Goal: Task Accomplishment & Management: Manage account settings

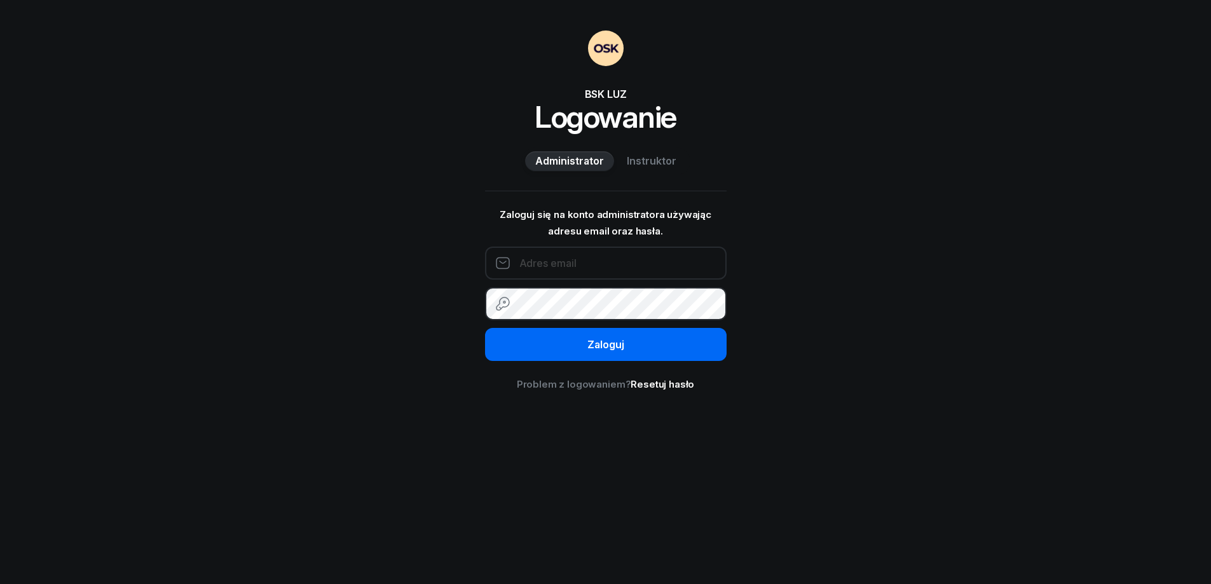
type input "693141763"
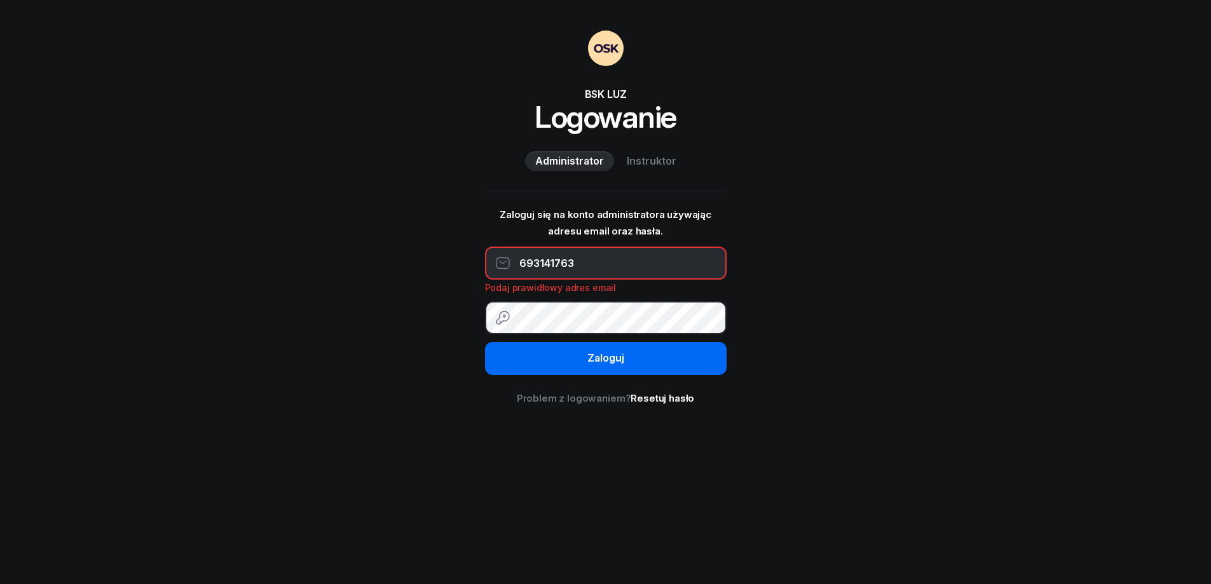
click at [592, 343] on button "Zaloguj" at bounding box center [605, 358] width 241 height 33
click at [648, 159] on span "Instruktor" at bounding box center [652, 161] width 50 height 17
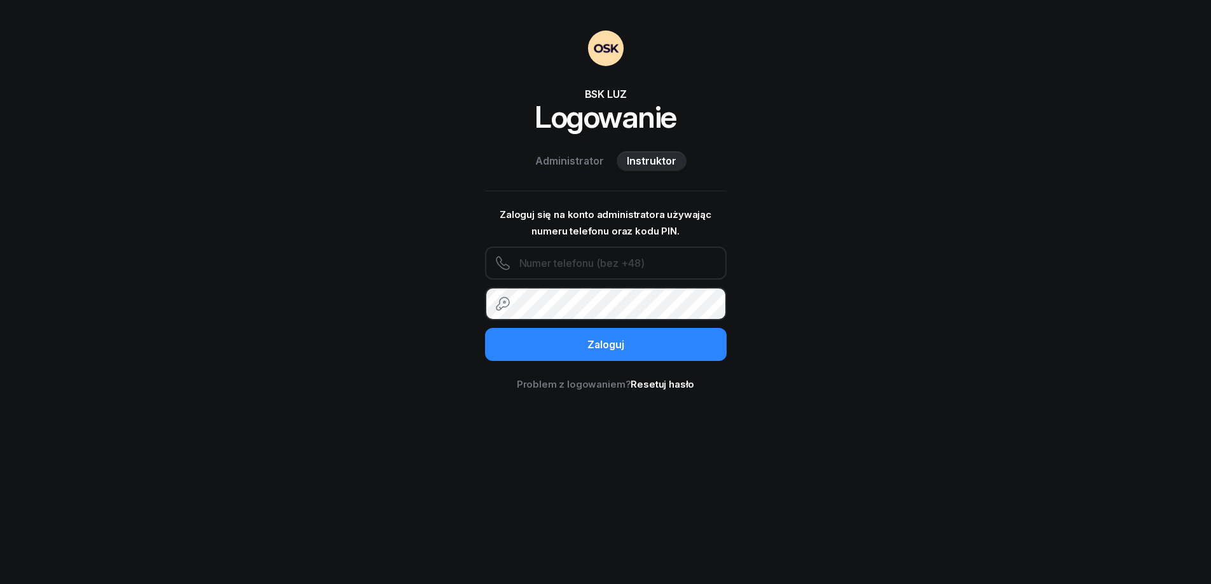
type input "693141763"
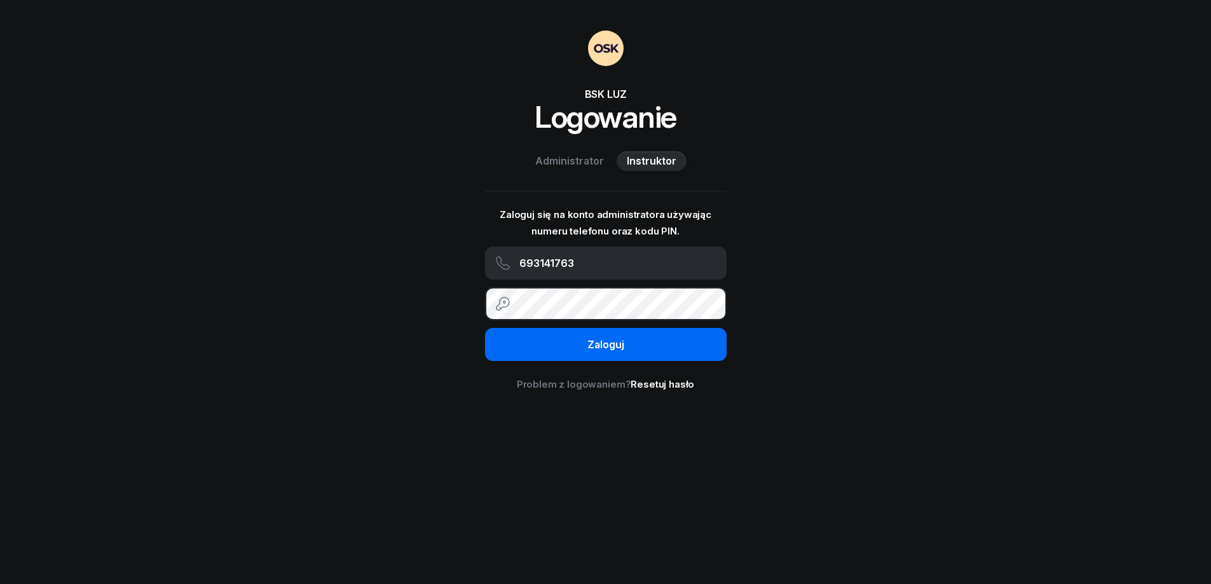
click at [596, 344] on div "Zaloguj" at bounding box center [605, 345] width 37 height 17
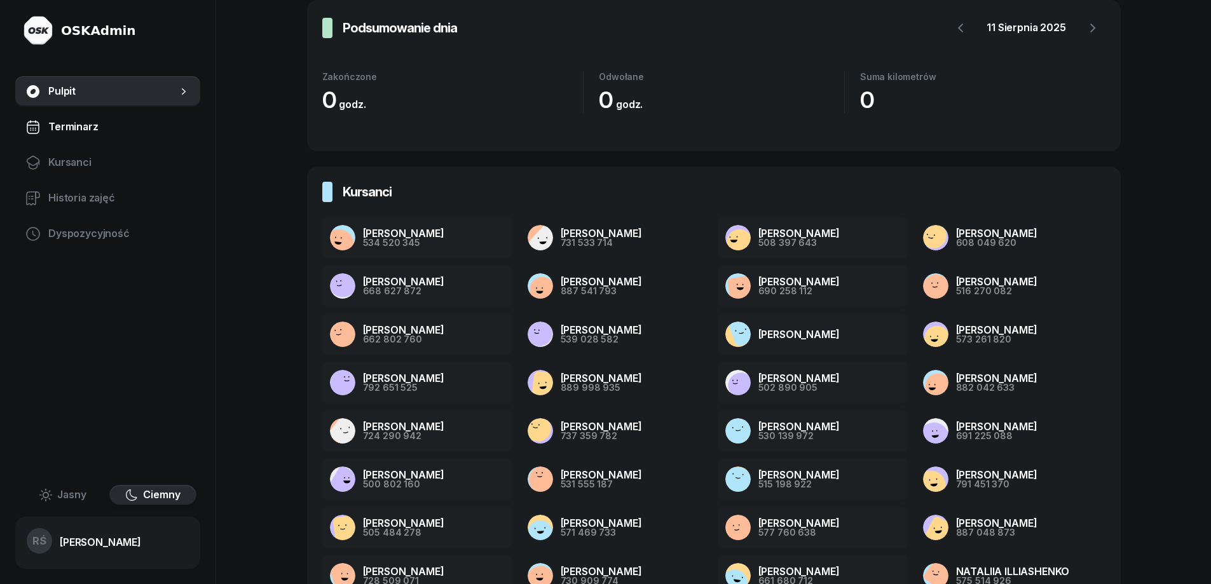
click at [86, 126] on span "Terminarz" at bounding box center [119, 127] width 142 height 17
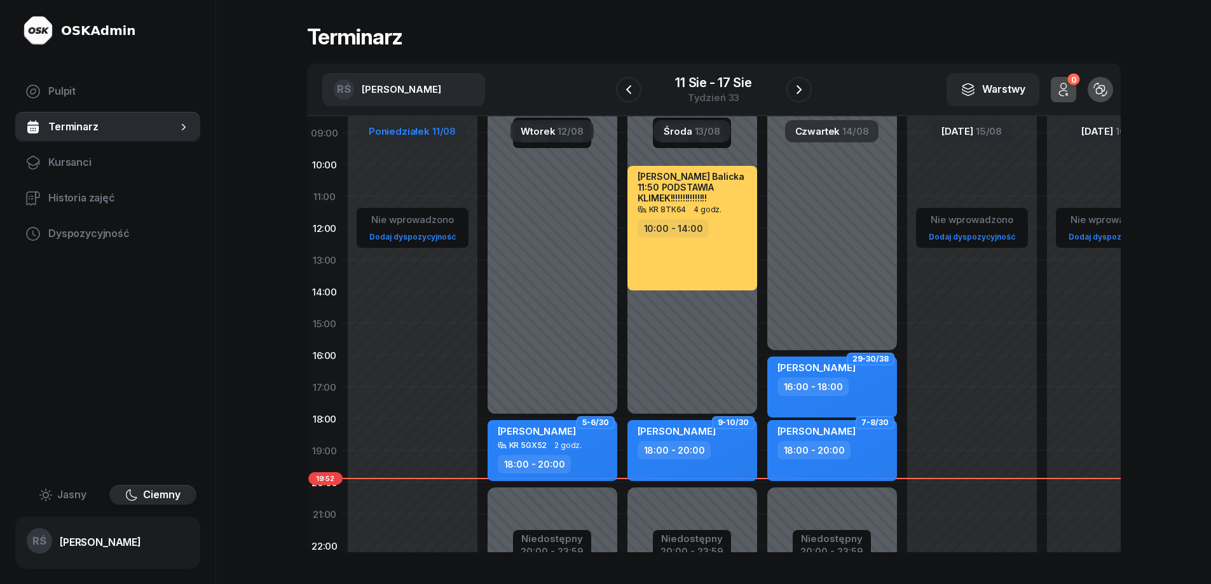
scroll to position [127, 0]
click at [627, 82] on icon "button" at bounding box center [628, 89] width 15 height 15
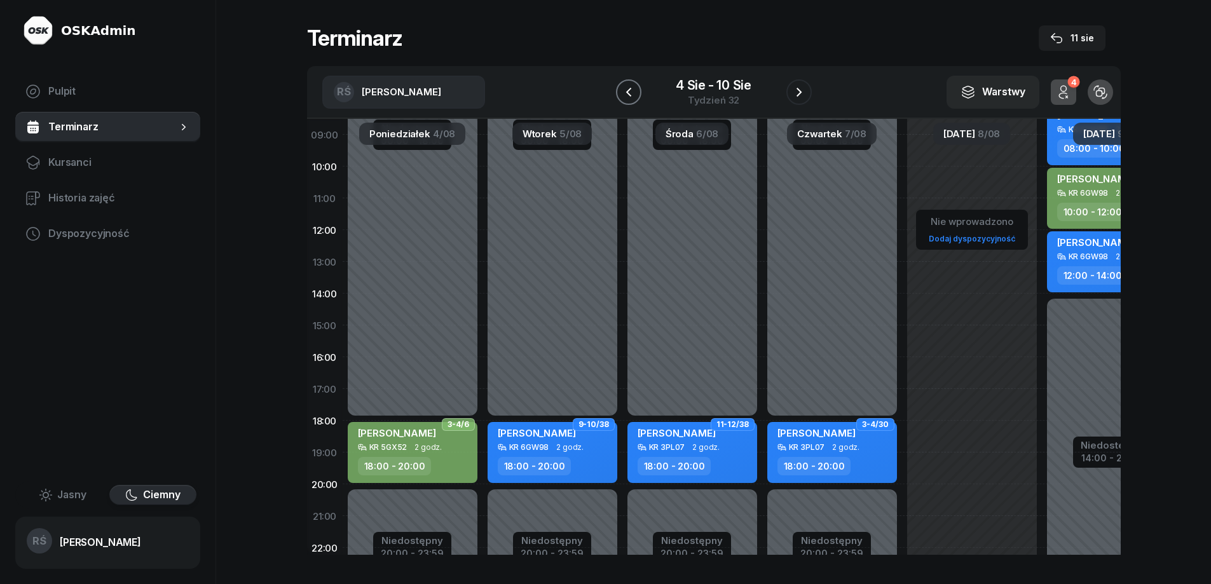
click at [626, 92] on icon "button" at bounding box center [627, 91] width 5 height 9
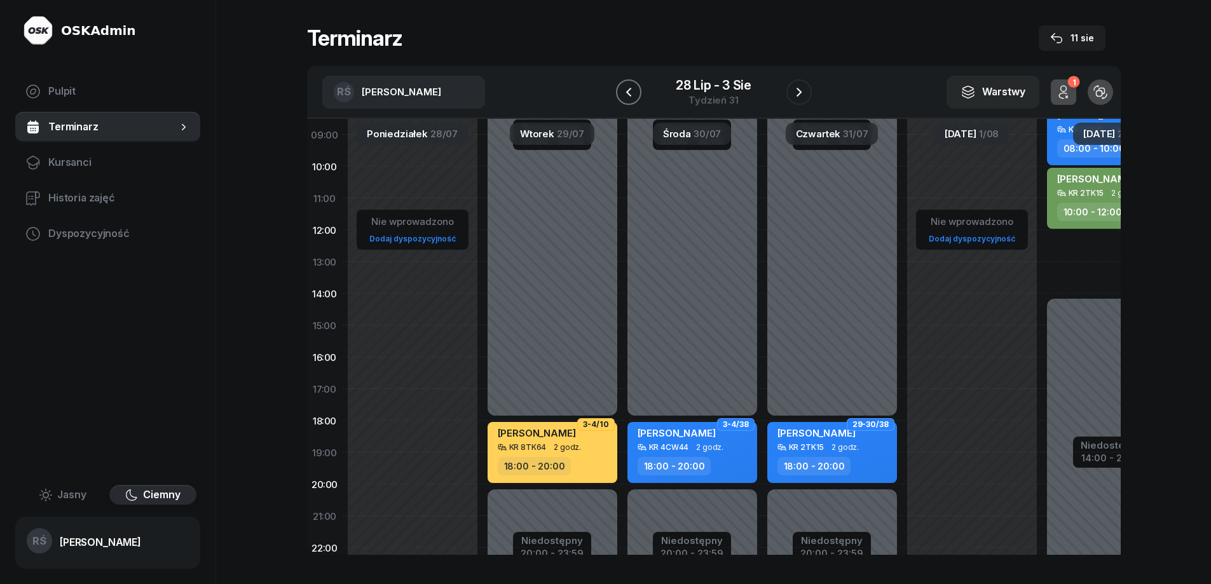
click at [626, 92] on icon "button" at bounding box center [627, 91] width 5 height 9
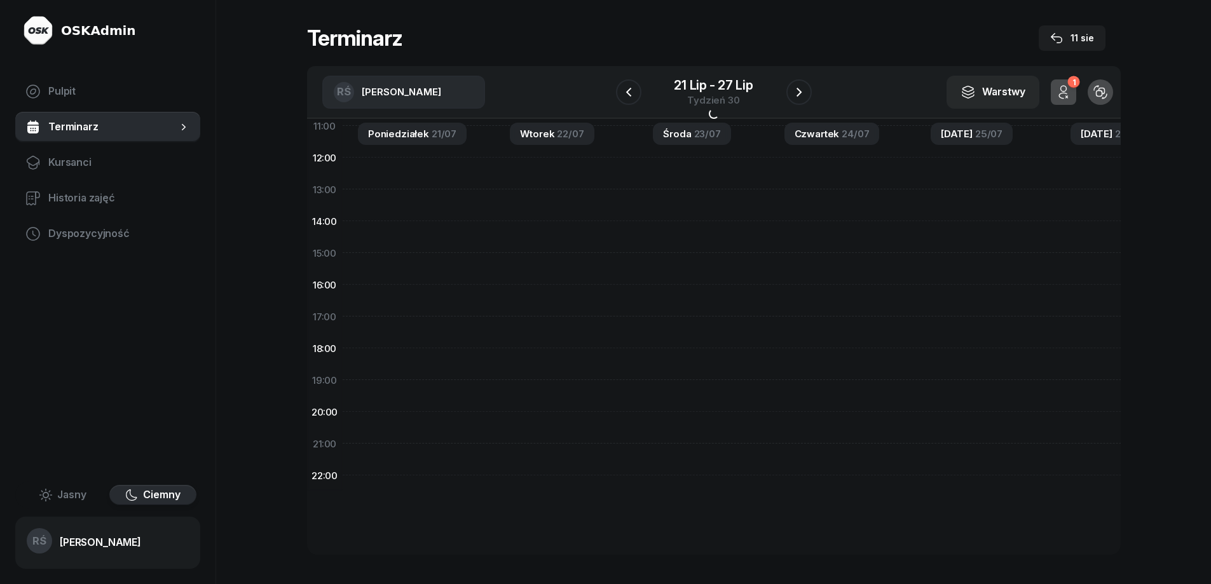
scroll to position [209, 0]
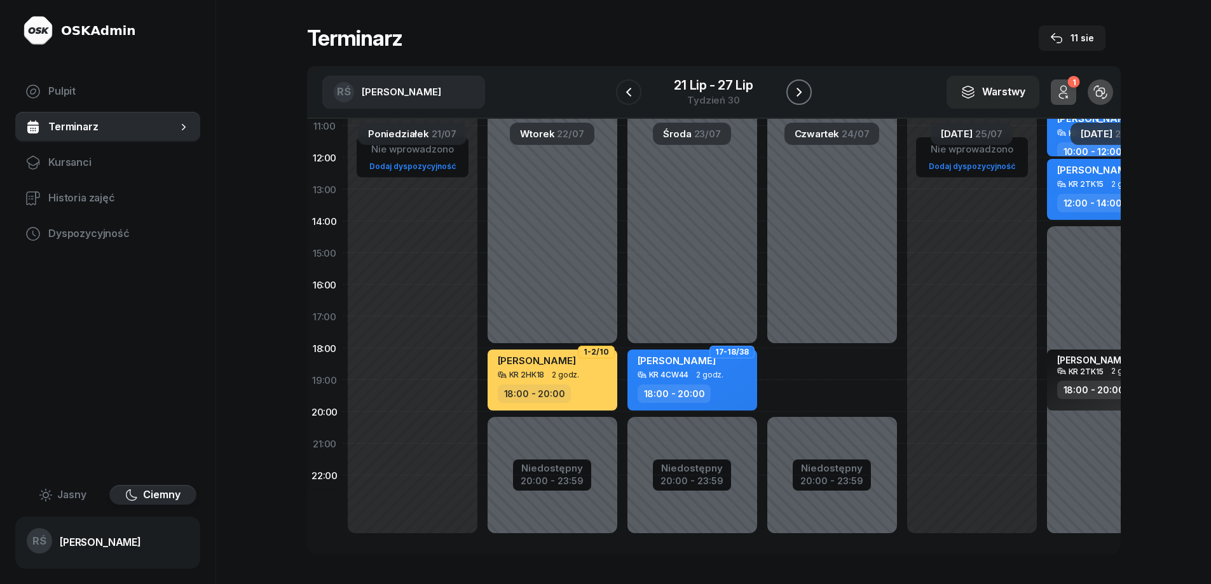
click at [798, 88] on icon "button" at bounding box center [798, 92] width 5 height 9
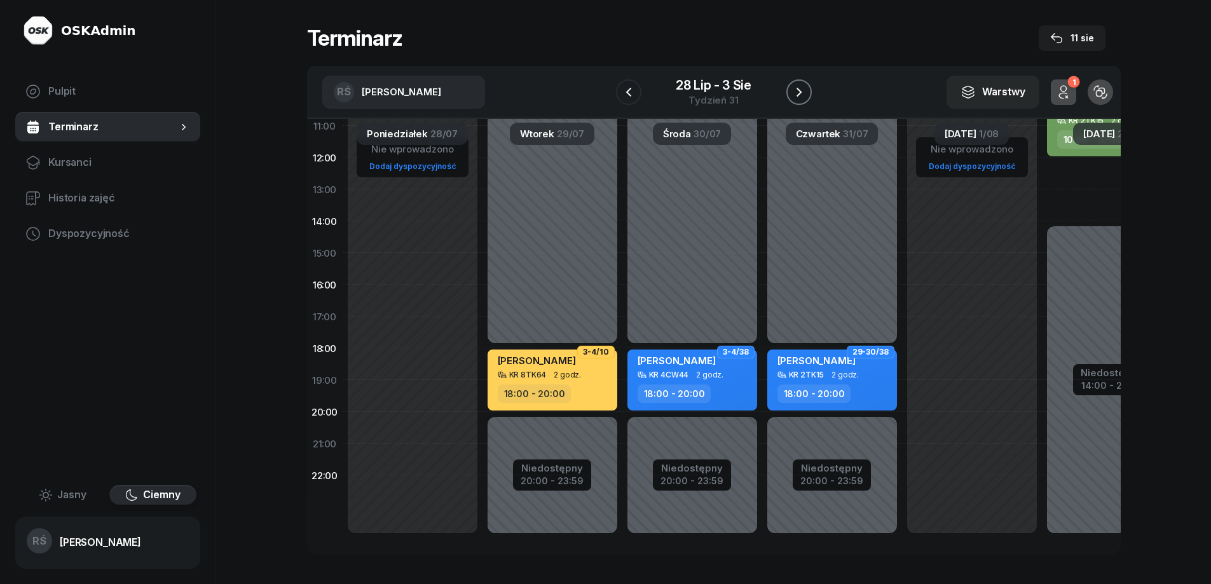
click at [798, 88] on icon "button" at bounding box center [798, 92] width 5 height 9
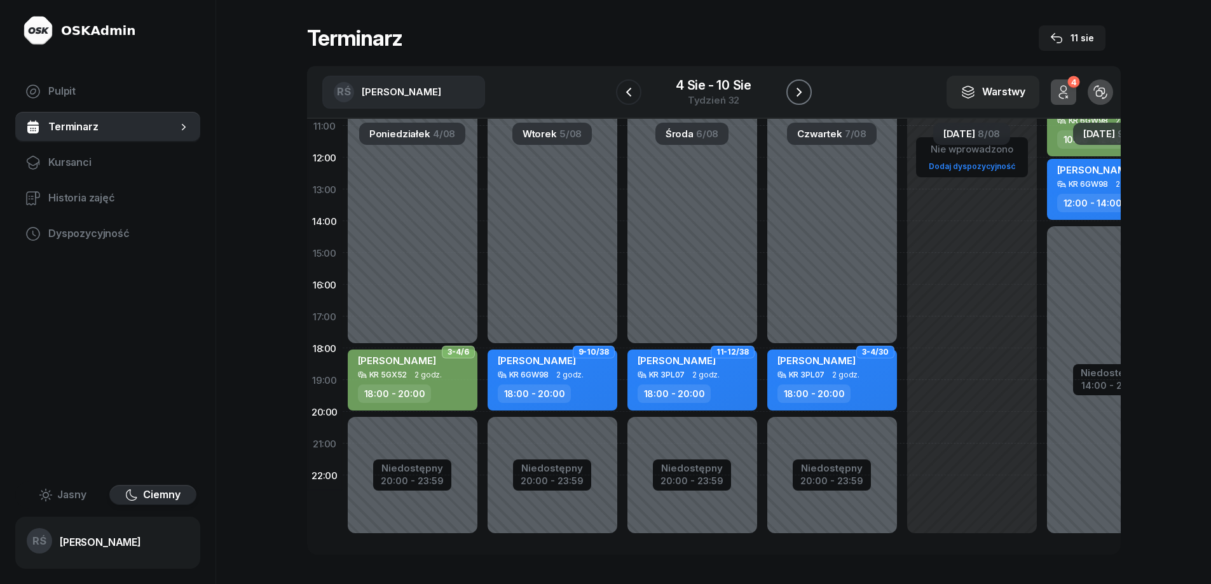
click at [798, 88] on icon "button" at bounding box center [798, 92] width 5 height 9
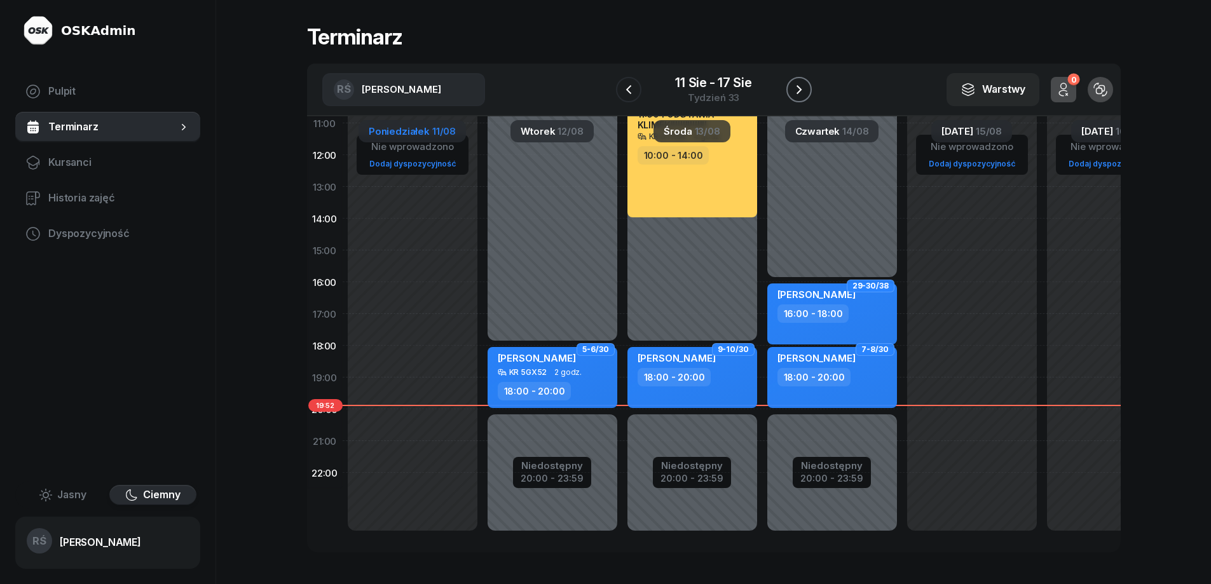
click at [796, 87] on icon "button" at bounding box center [798, 89] width 15 height 15
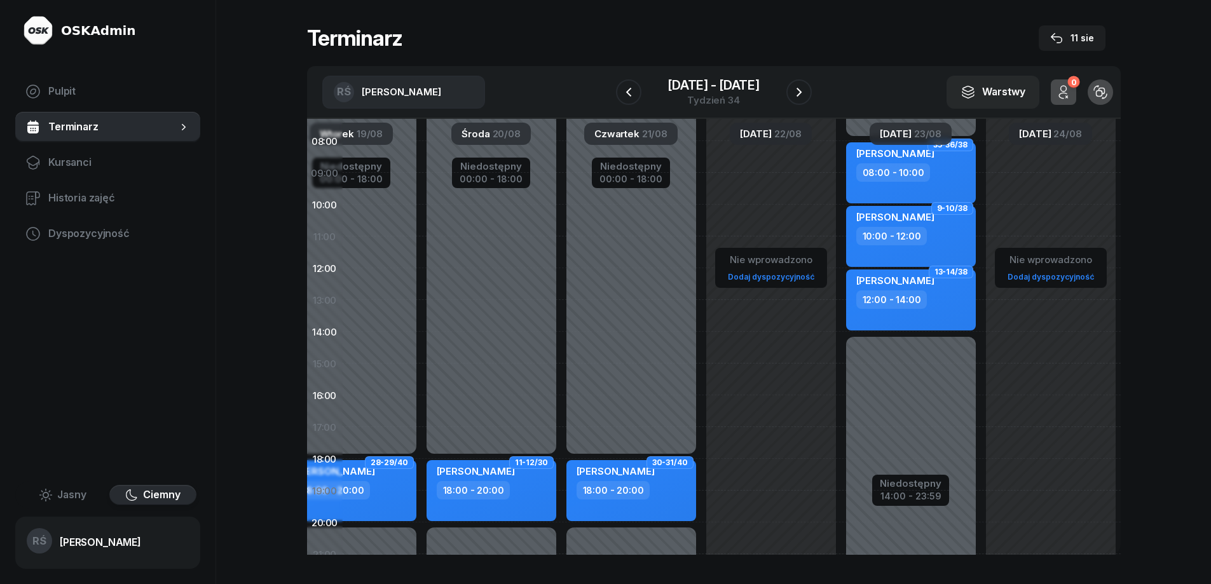
scroll to position [89, 208]
drag, startPoint x: 1010, startPoint y: 360, endPoint x: 802, endPoint y: 353, distance: 207.9
click at [841, 353] on div "Nie wprowadzono Dodaj dyspozycyjność" at bounding box center [911, 364] width 140 height 604
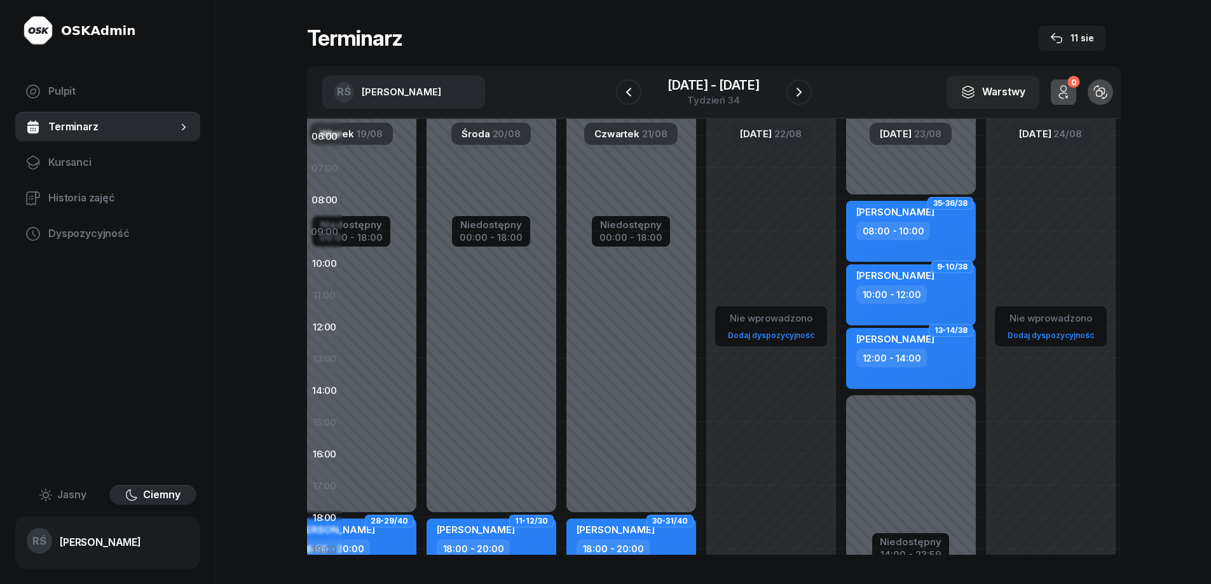
scroll to position [30, 208]
drag, startPoint x: 788, startPoint y: 325, endPoint x: 763, endPoint y: 384, distance: 64.1
click at [841, 384] on div "Nie wprowadzono Dodaj dyspozycyjność" at bounding box center [911, 423] width 140 height 604
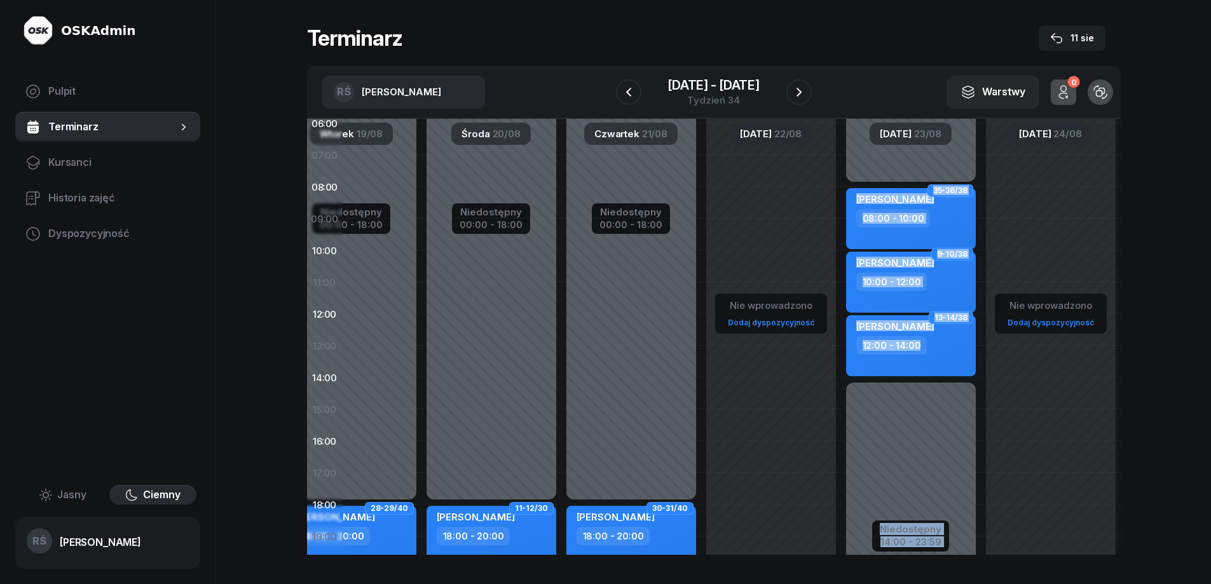
scroll to position [62, 208]
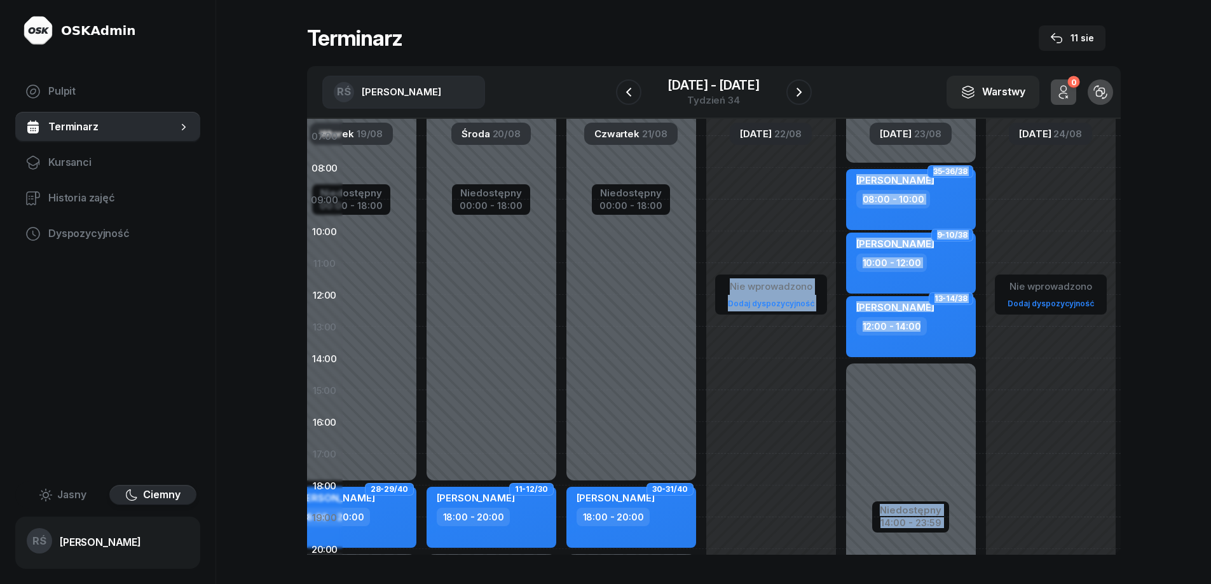
drag, startPoint x: 981, startPoint y: 442, endPoint x: 767, endPoint y: 416, distance: 215.1
click at [767, 416] on div "Nie wprowadzono Dodaj dyspozycyjność Niedostępny 00:00 - 18:00 Niedostępny 20:0…" at bounding box center [631, 359] width 979 height 604
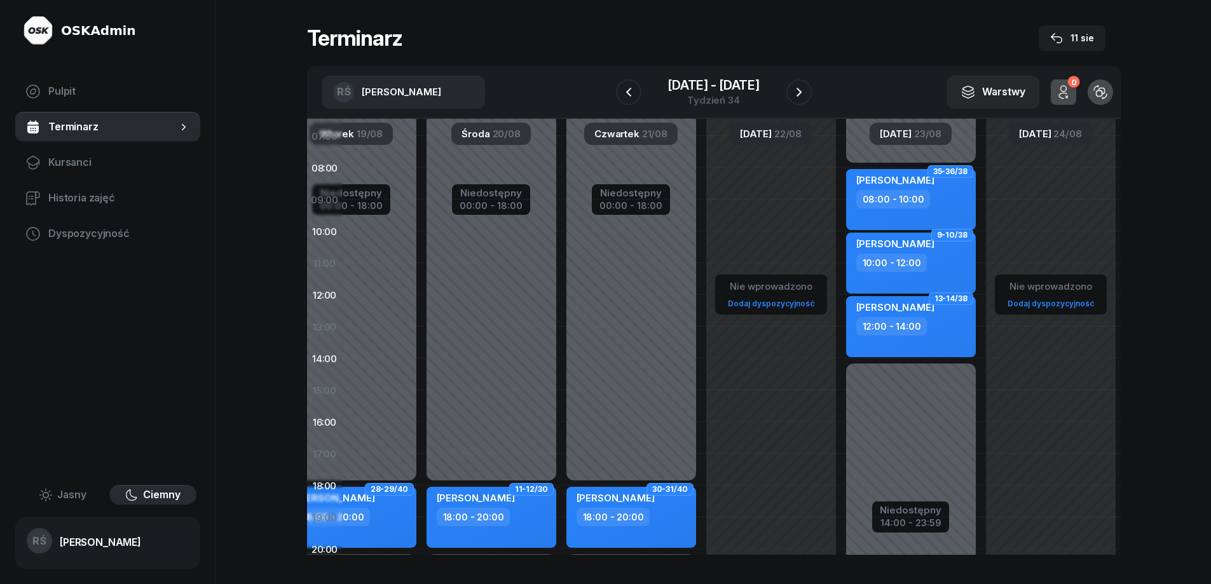
scroll to position [63, 208]
click at [841, 204] on div "Nie wprowadzono Dodaj dyspozycyjność" at bounding box center [911, 390] width 140 height 604
select select "09"
select select "11"
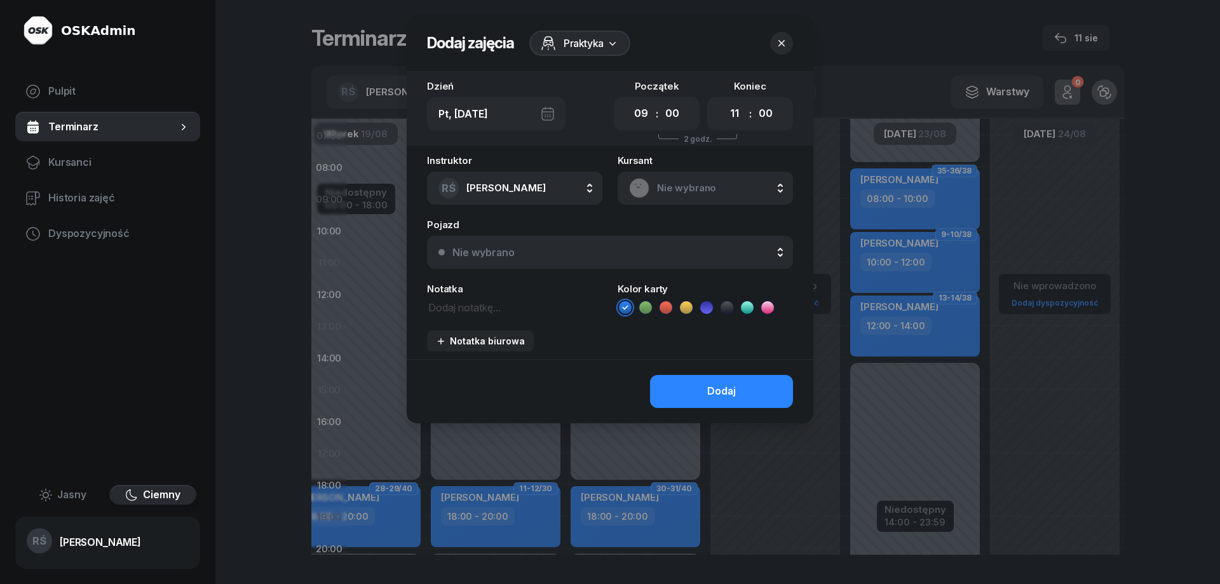
click at [913, 419] on div at bounding box center [610, 292] width 1220 height 584
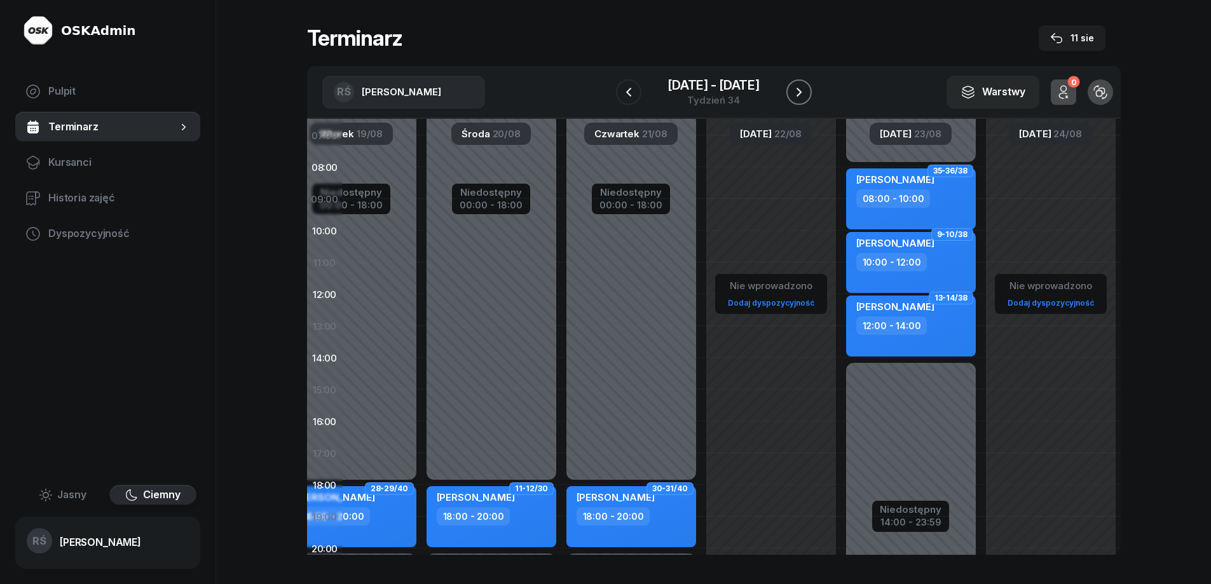
click at [795, 92] on icon "button" at bounding box center [798, 92] width 15 height 15
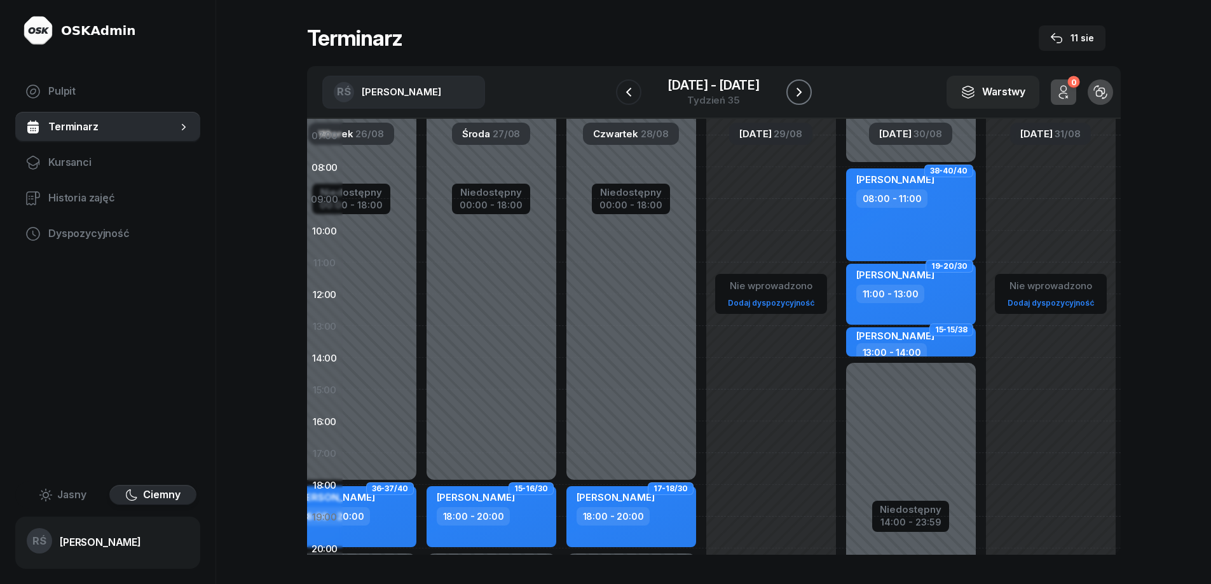
click at [798, 91] on icon "button" at bounding box center [798, 92] width 15 height 15
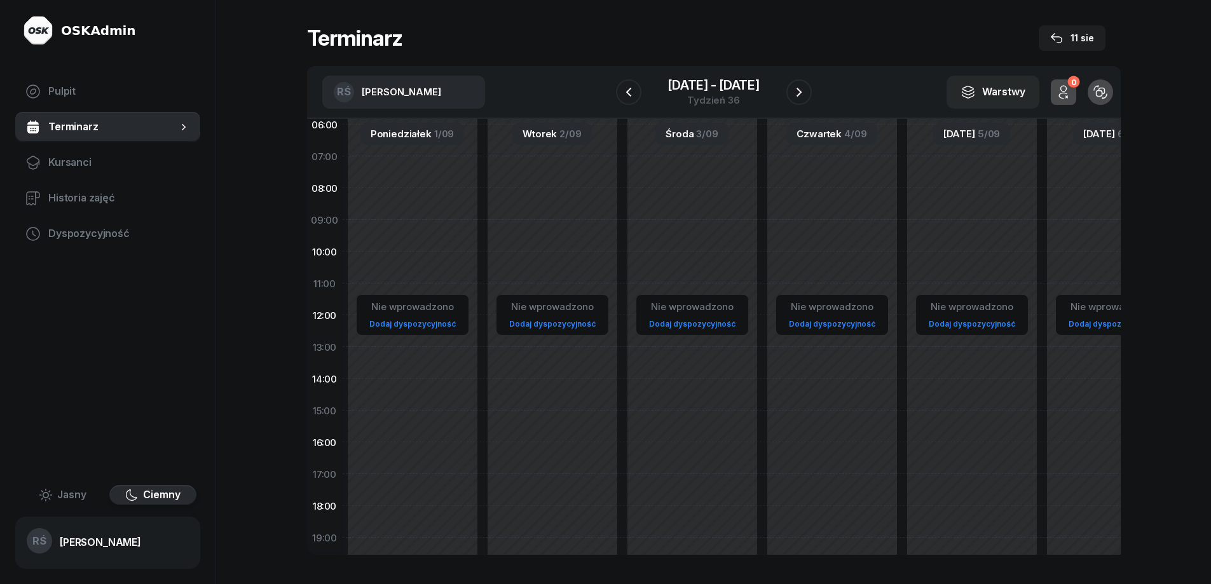
scroll to position [41, 0]
drag, startPoint x: 463, startPoint y: 198, endPoint x: 703, endPoint y: 220, distance: 241.2
click at [762, 220] on div "Nie wprowadzono Dodaj dyspozycyjność" at bounding box center [832, 411] width 140 height 604
